Goal: Go to known website: Access a specific website the user already knows

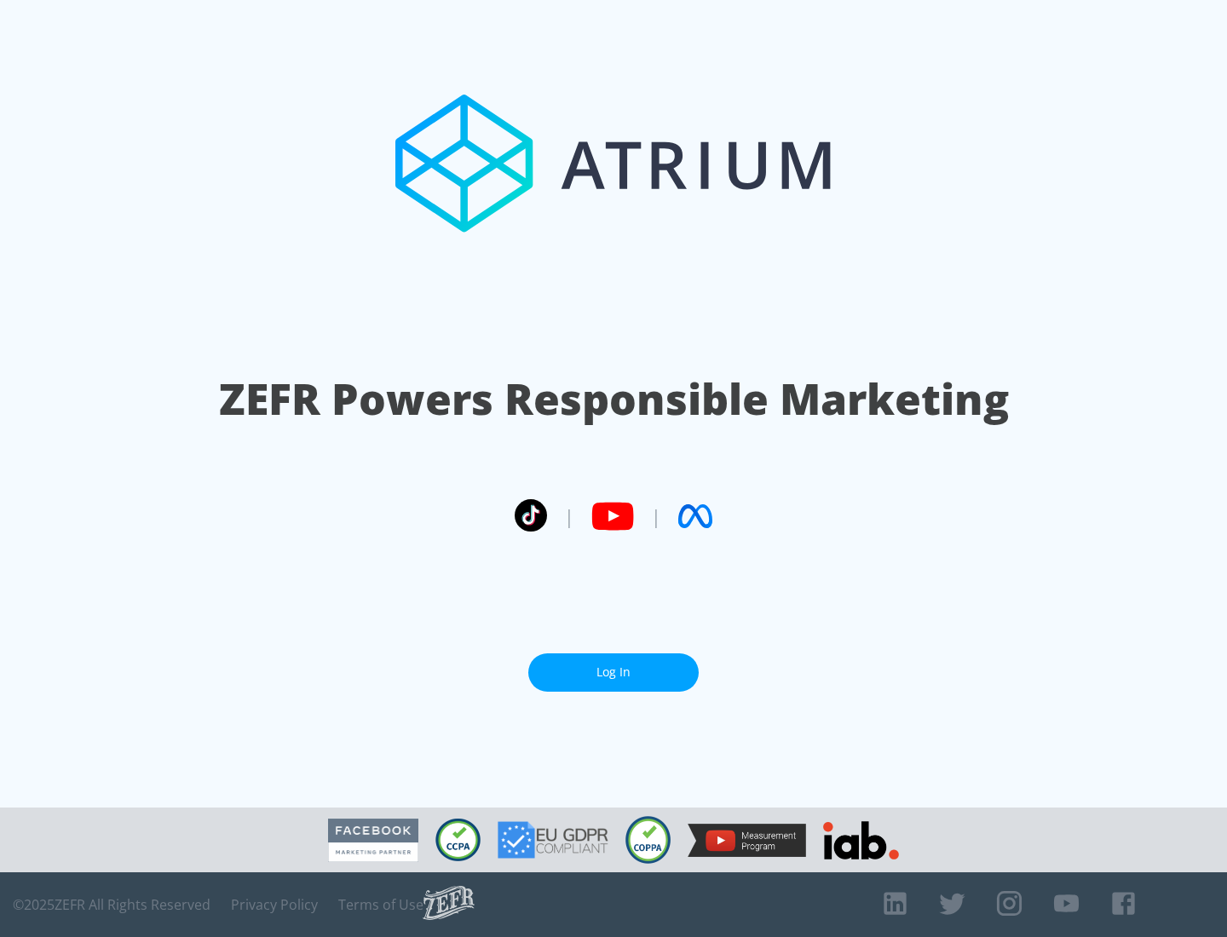
click at [613, 672] on link "Log In" at bounding box center [613, 673] width 170 height 38
